Goal: Task Accomplishment & Management: Manage account settings

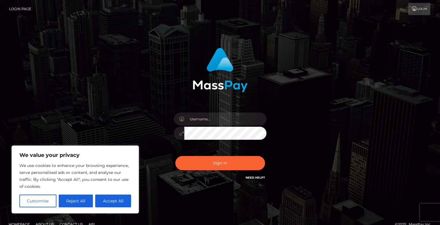
click at [121, 200] on button "Accept All" at bounding box center [113, 200] width 36 height 13
checkbox input "true"
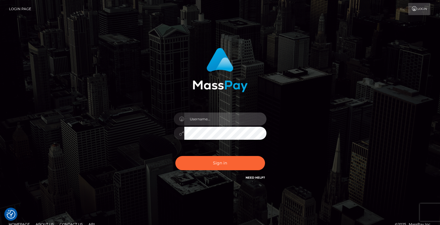
click at [199, 116] on input "text" at bounding box center [225, 118] width 82 height 13
type input "[EMAIL_ADDRESS][DOMAIN_NAME]"
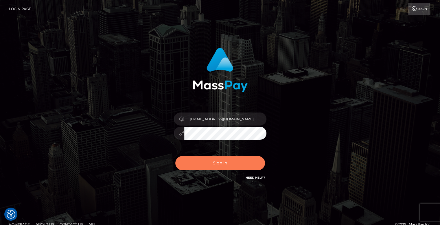
click at [222, 166] on button "Sign in" at bounding box center [220, 163] width 90 height 14
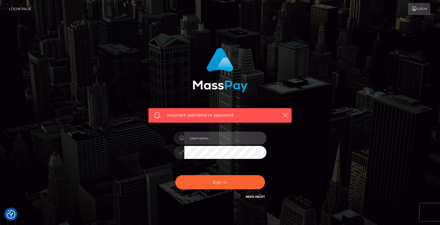
click at [214, 140] on input "text" at bounding box center [225, 137] width 82 height 13
type input "gdszinnia@gmail.com"
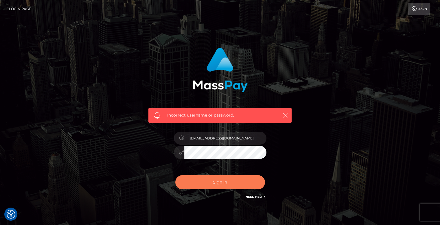
click at [234, 184] on button "Sign in" at bounding box center [220, 182] width 90 height 14
click at [223, 179] on button "Sign in" at bounding box center [220, 182] width 90 height 14
